Goal: Obtain resource: Obtain resource

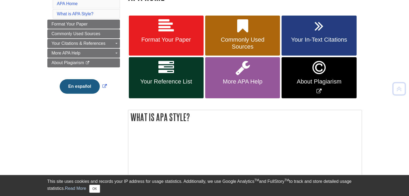
scroll to position [94, 0]
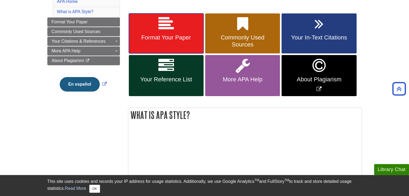
click at [155, 28] on link "Format Your Paper" at bounding box center [166, 33] width 75 height 40
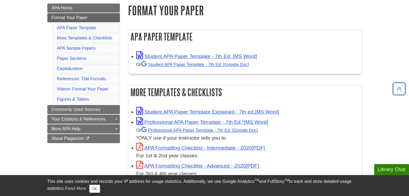
scroll to position [77, 0]
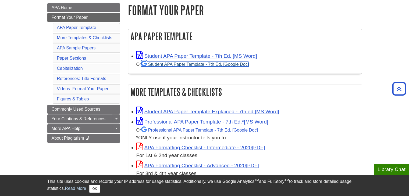
click at [230, 65] on link "Student APA Paper Template - 7th Ed. [Google Doc]" at bounding box center [195, 64] width 108 height 5
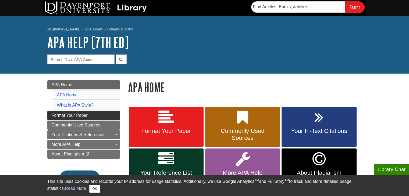
click at [51, 114] on link "Format Your Paper" at bounding box center [83, 115] width 73 height 9
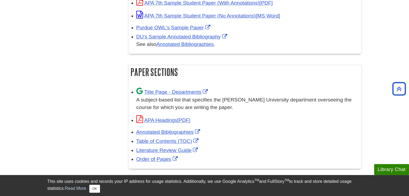
scroll to position [296, 0]
click at [158, 90] on link "Title Page - Departments" at bounding box center [172, 92] width 73 height 6
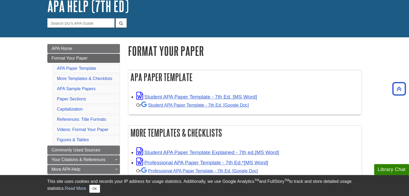
scroll to position [0, 0]
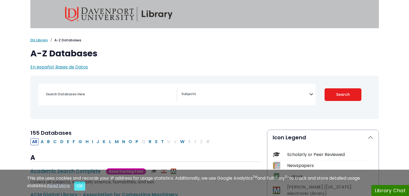
select select "Database Subject Filter"
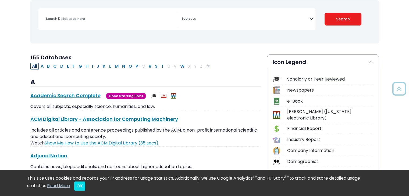
scroll to position [70, 0]
